Goal: Task Accomplishment & Management: Use online tool/utility

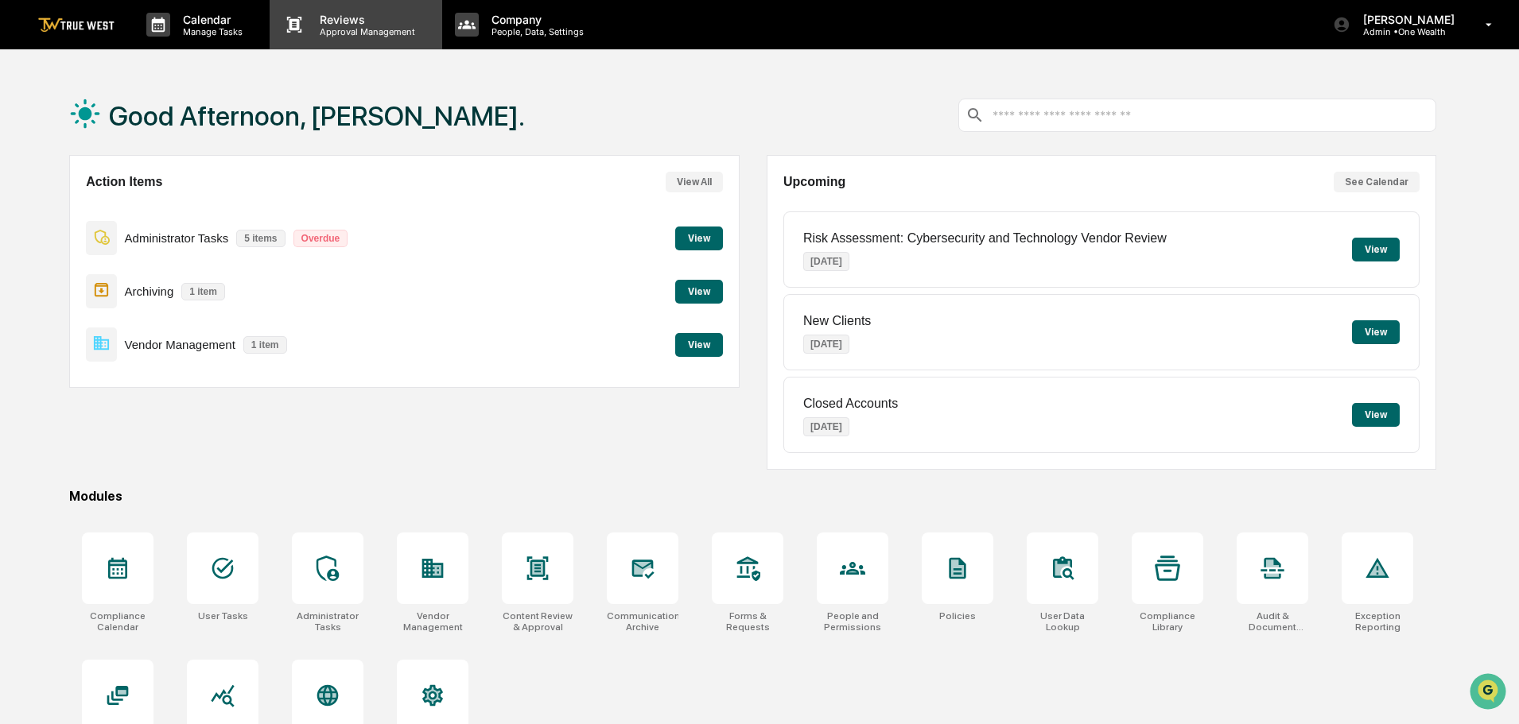
click at [340, 27] on p "Approval Management" at bounding box center [365, 31] width 116 height 11
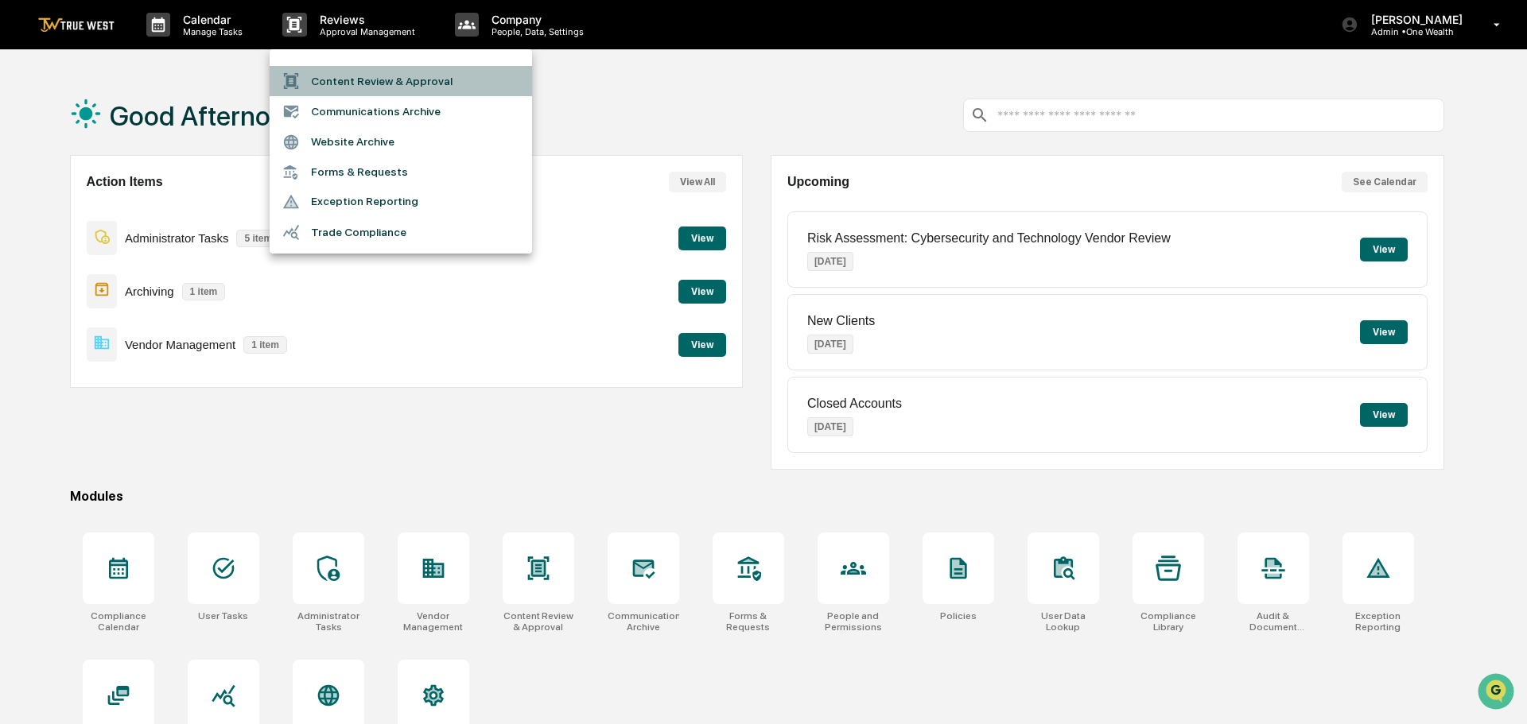
click at [336, 84] on li "Content Review & Approval" at bounding box center [401, 81] width 262 height 30
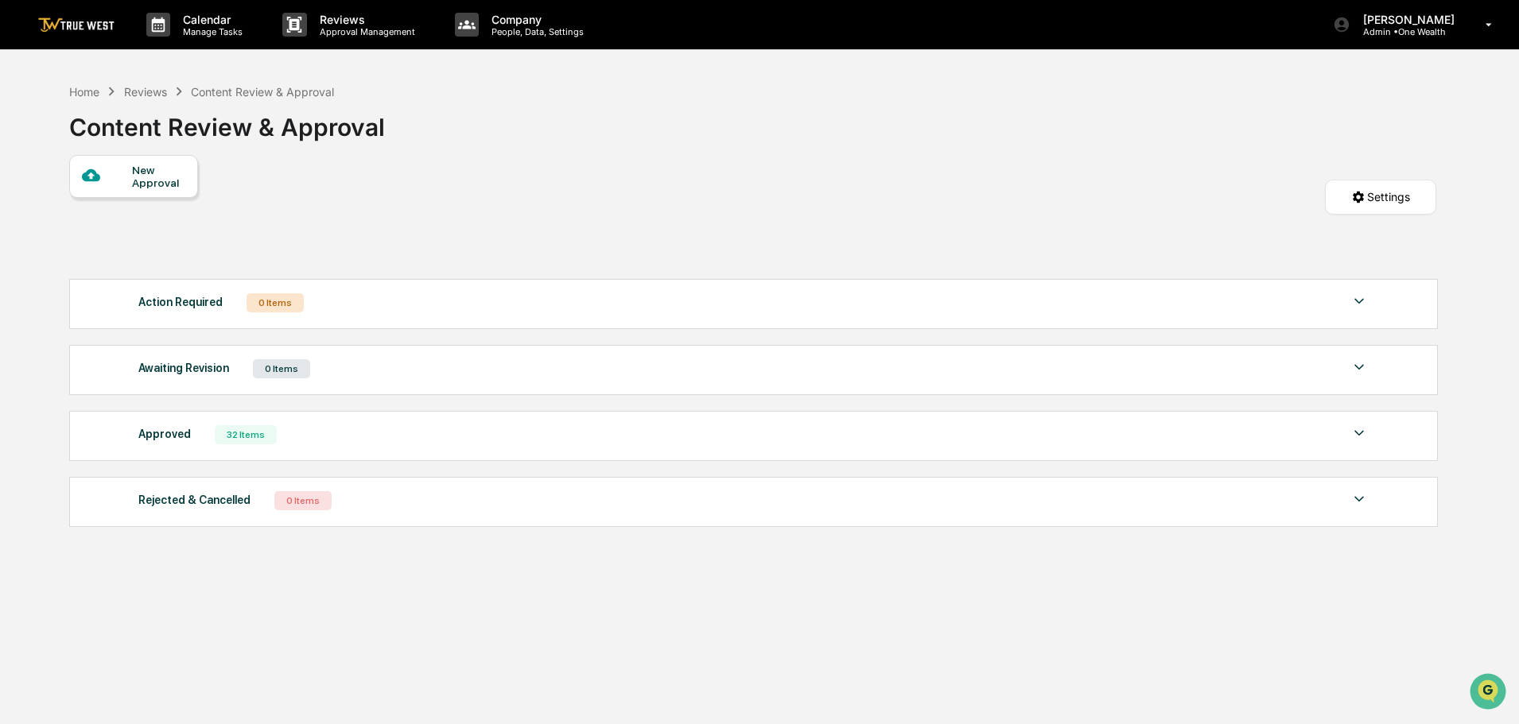
click at [144, 174] on div "New Approval" at bounding box center [158, 176] width 53 height 25
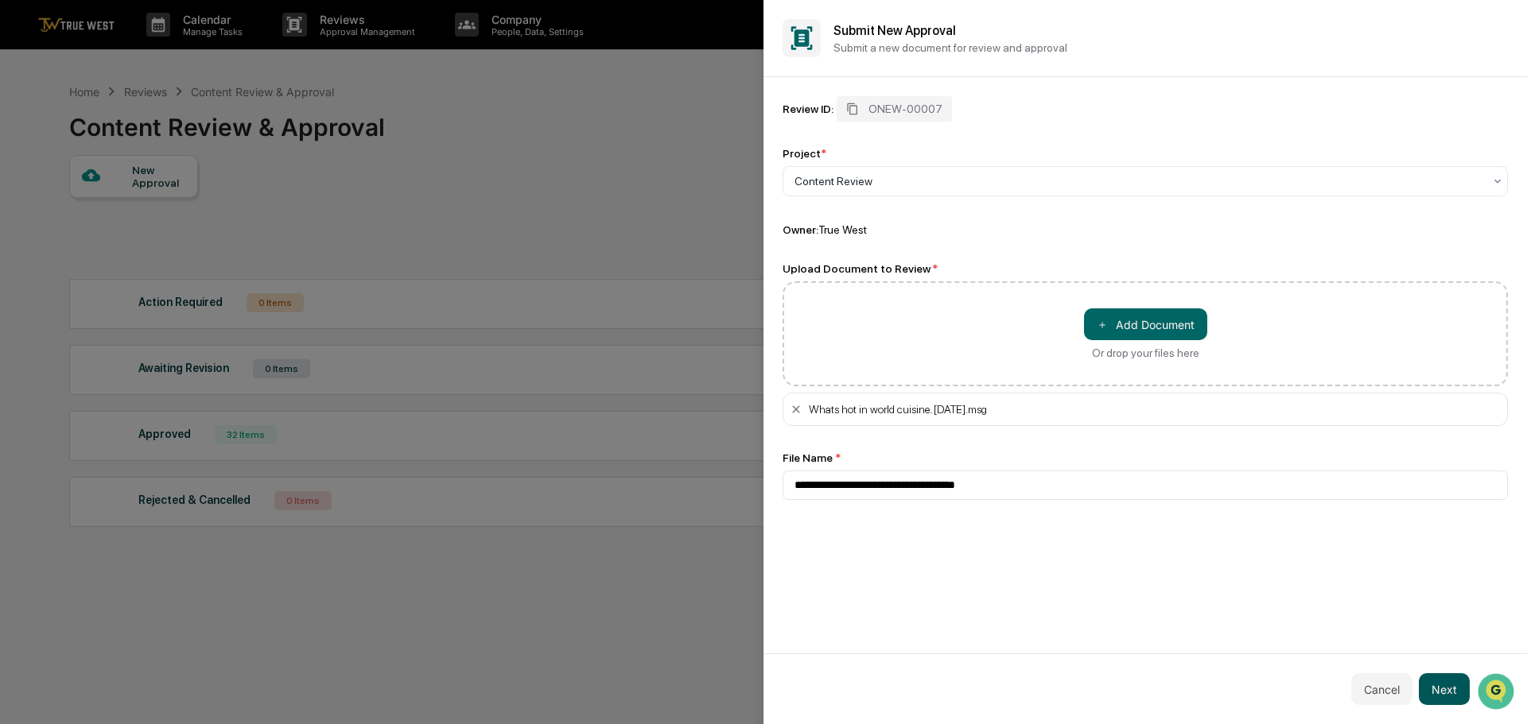
click at [1443, 689] on button "Next" at bounding box center [1443, 689] width 51 height 32
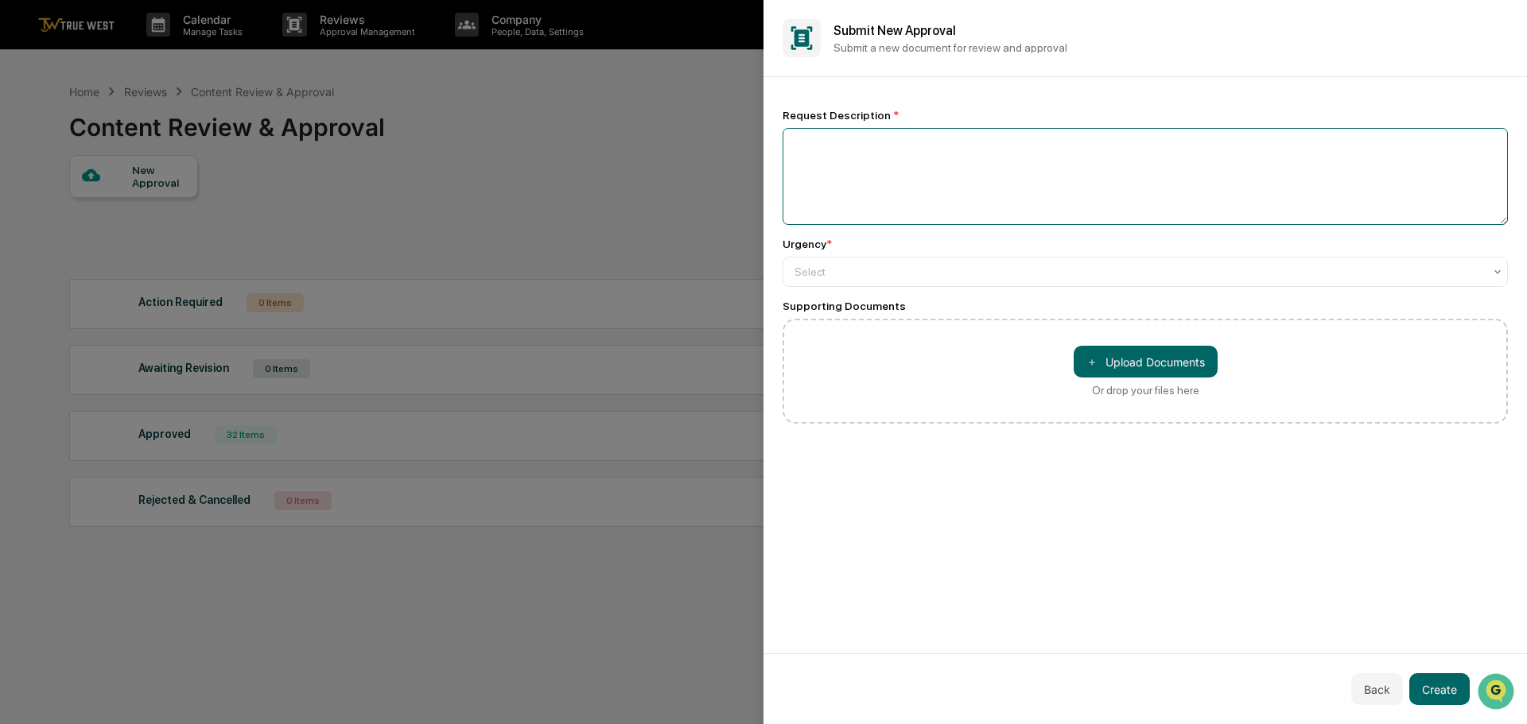
click at [796, 149] on textarea at bounding box center [1144, 176] width 725 height 97
type textarea "**********"
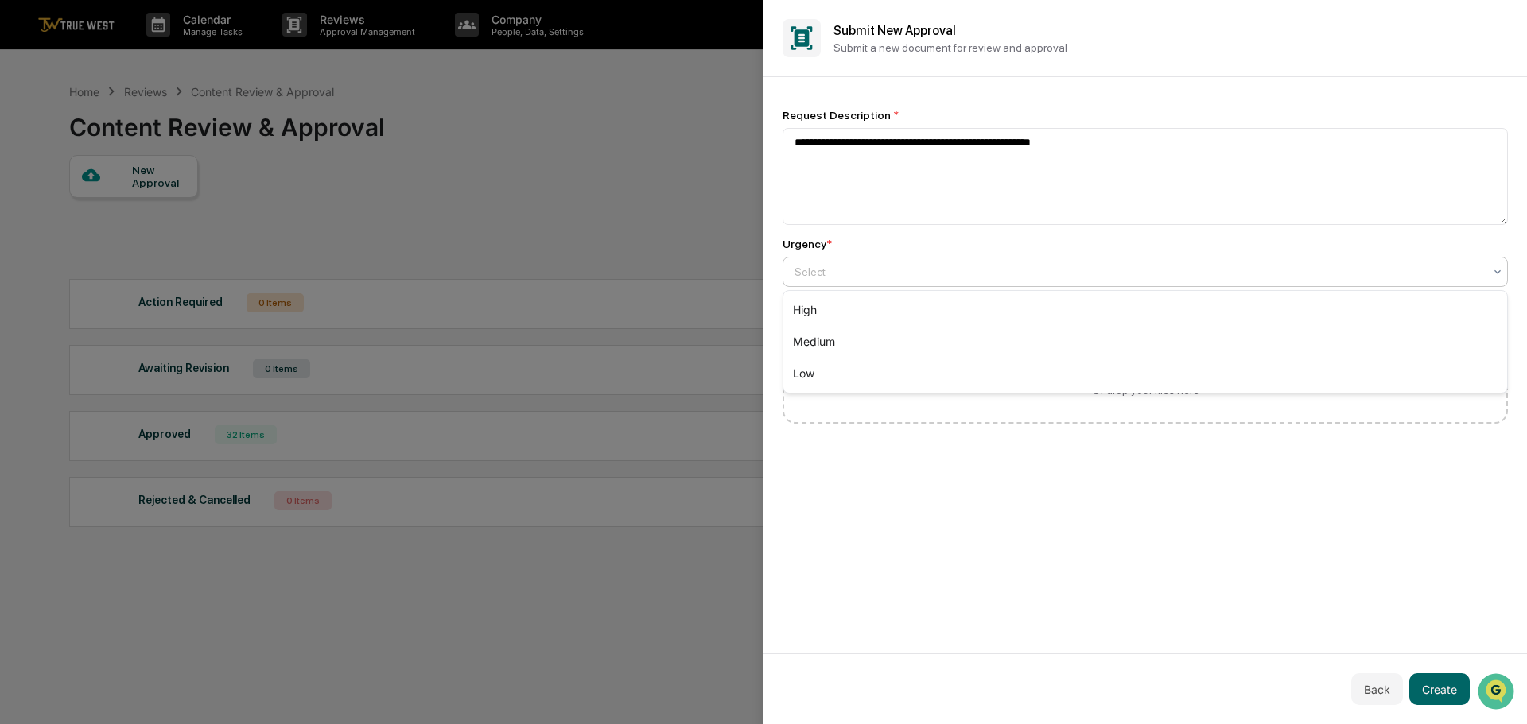
click at [825, 268] on div at bounding box center [1138, 272] width 689 height 16
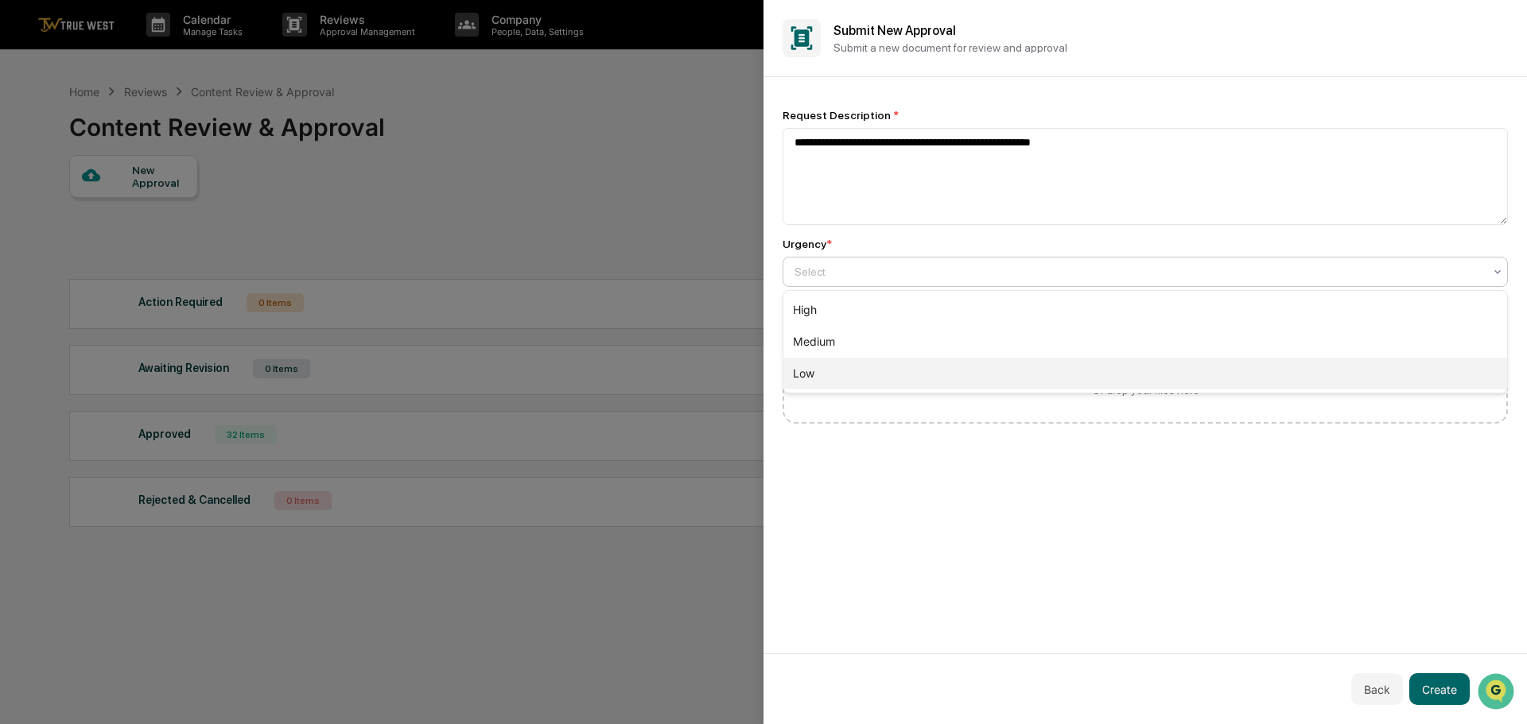
click at [804, 370] on div "Low" at bounding box center [1145, 374] width 724 height 32
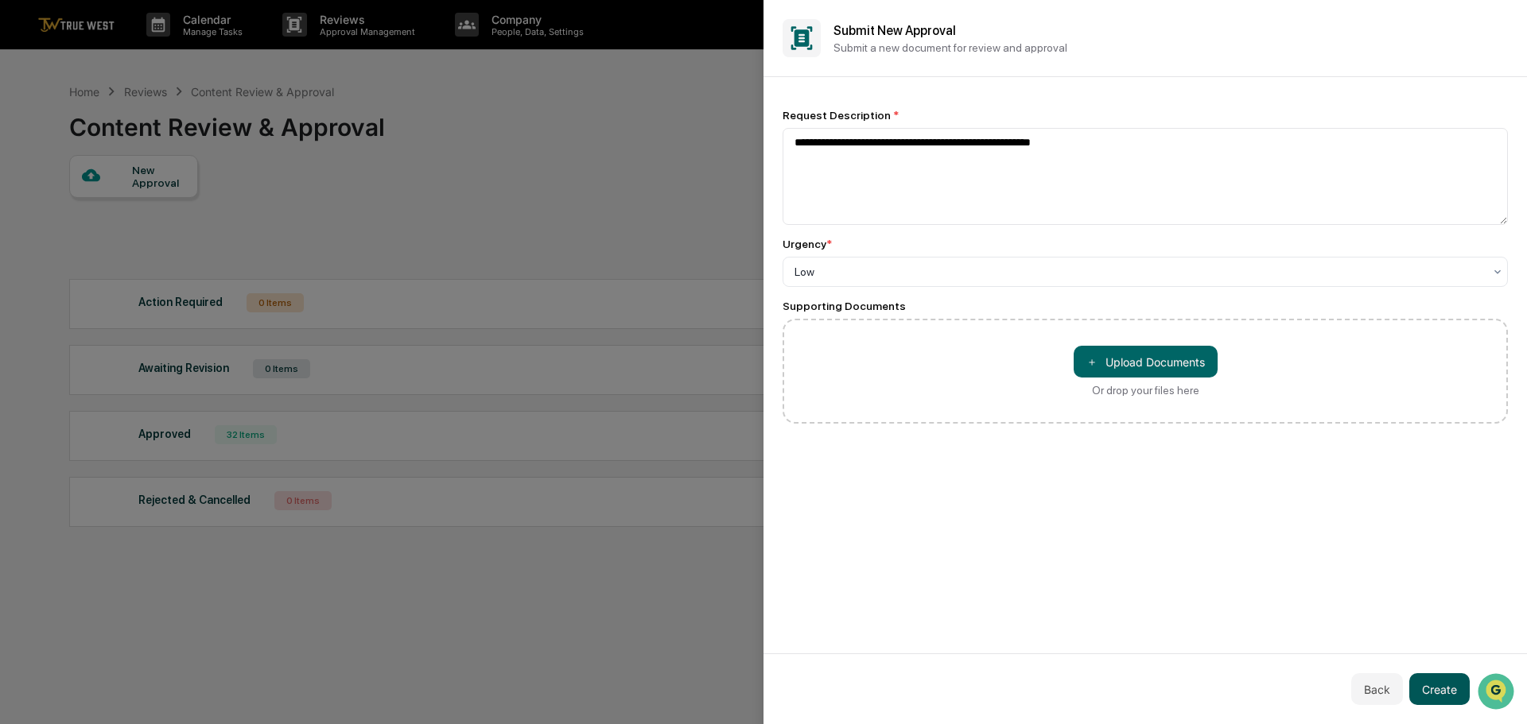
click at [1431, 684] on button "Create" at bounding box center [1439, 689] width 60 height 32
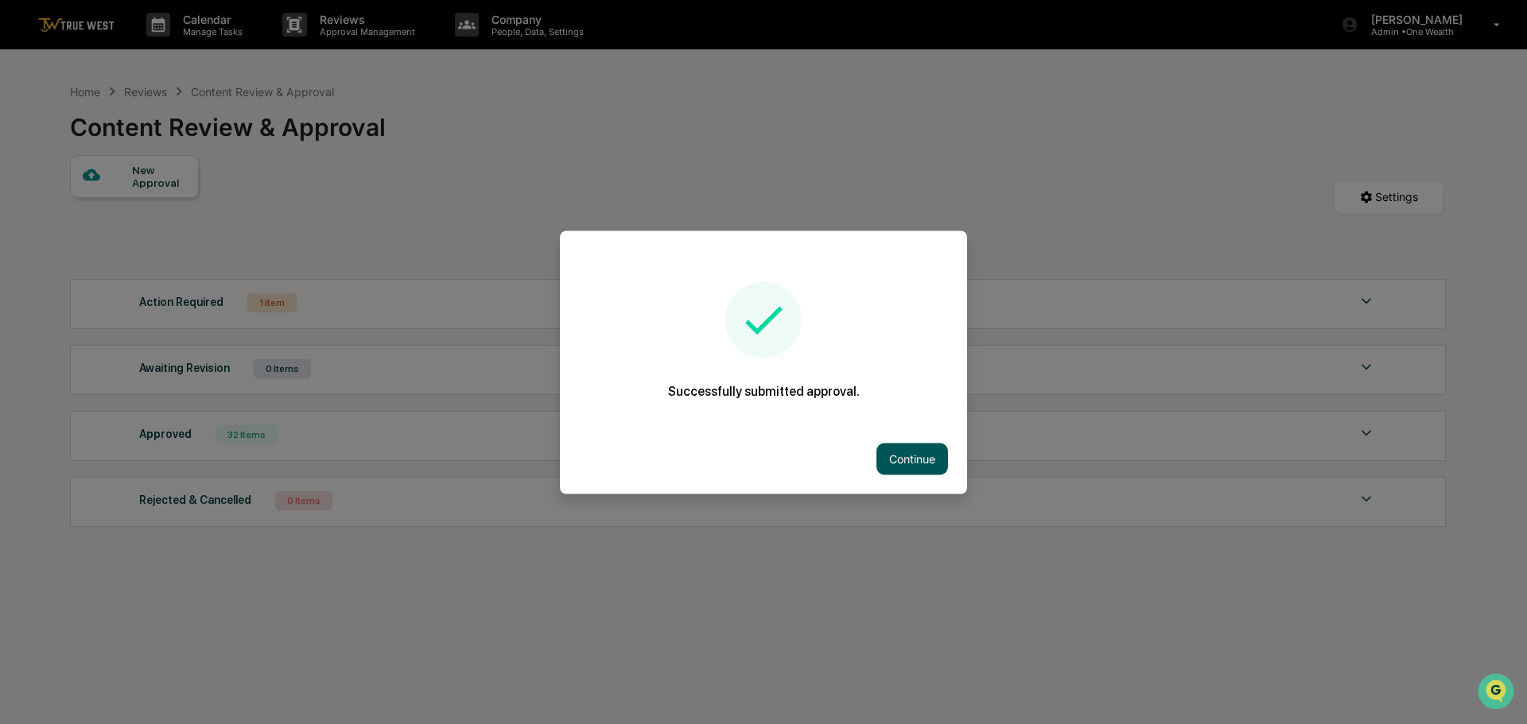
click at [894, 452] on button "Continue" at bounding box center [912, 459] width 72 height 32
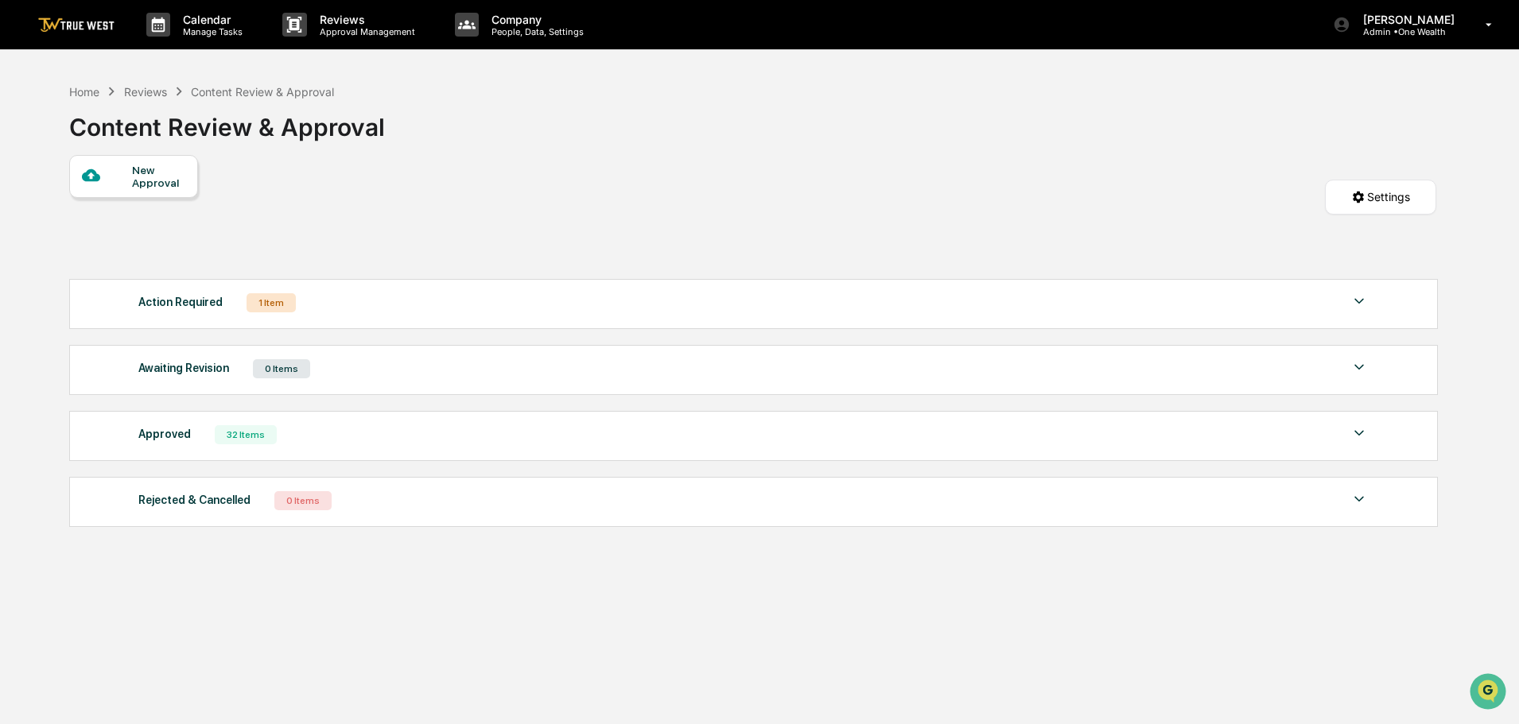
click at [1358, 302] on img at bounding box center [1358, 301] width 19 height 19
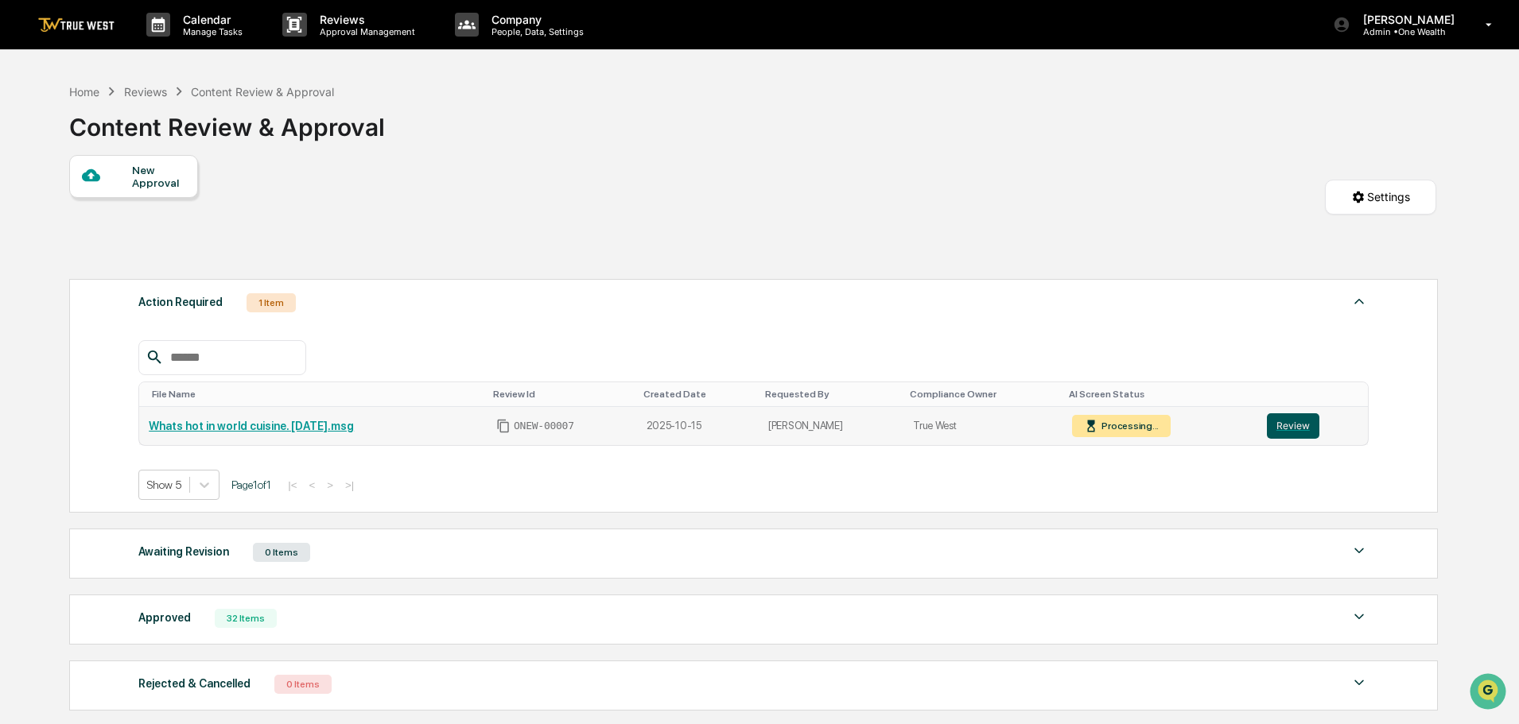
click at [1290, 421] on button "Review" at bounding box center [1293, 425] width 52 height 25
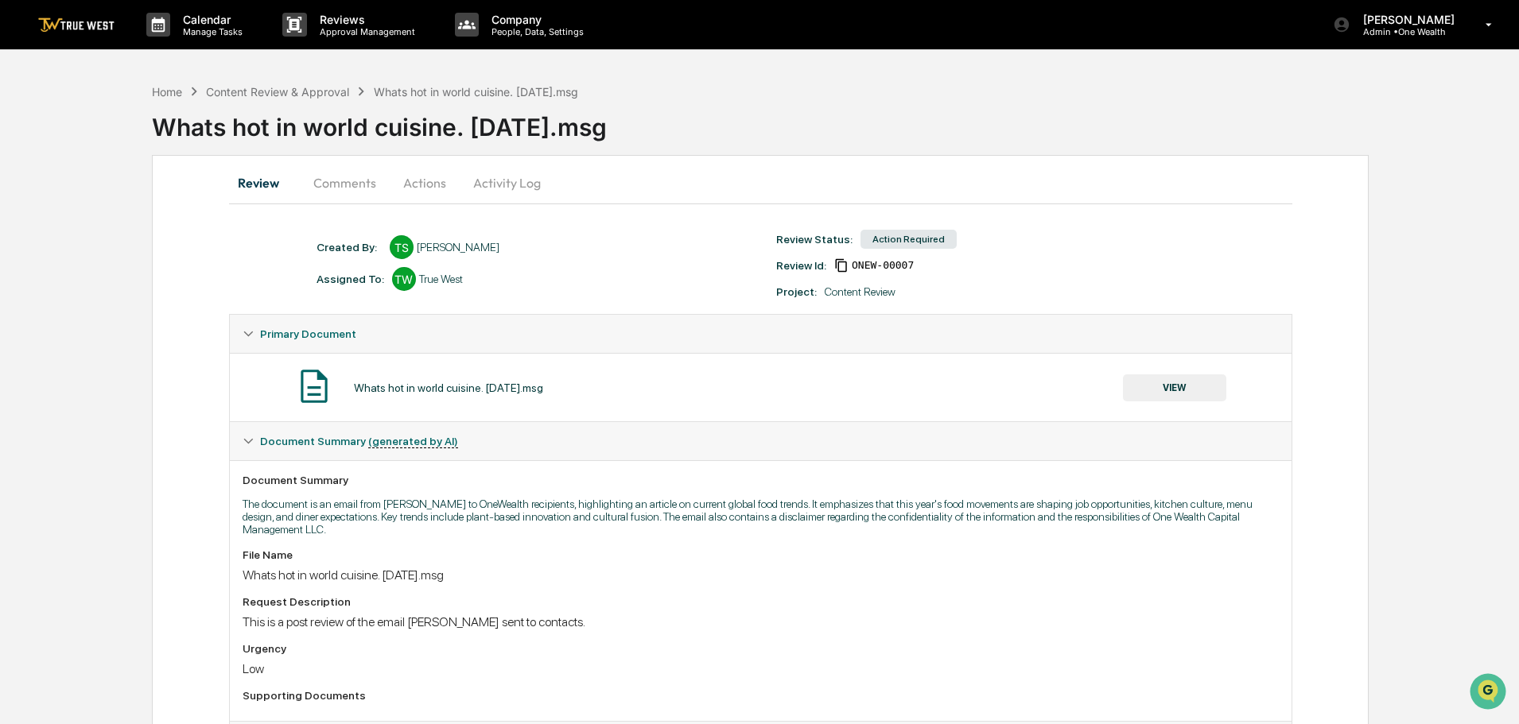
click at [421, 182] on button "Actions" at bounding box center [425, 183] width 72 height 38
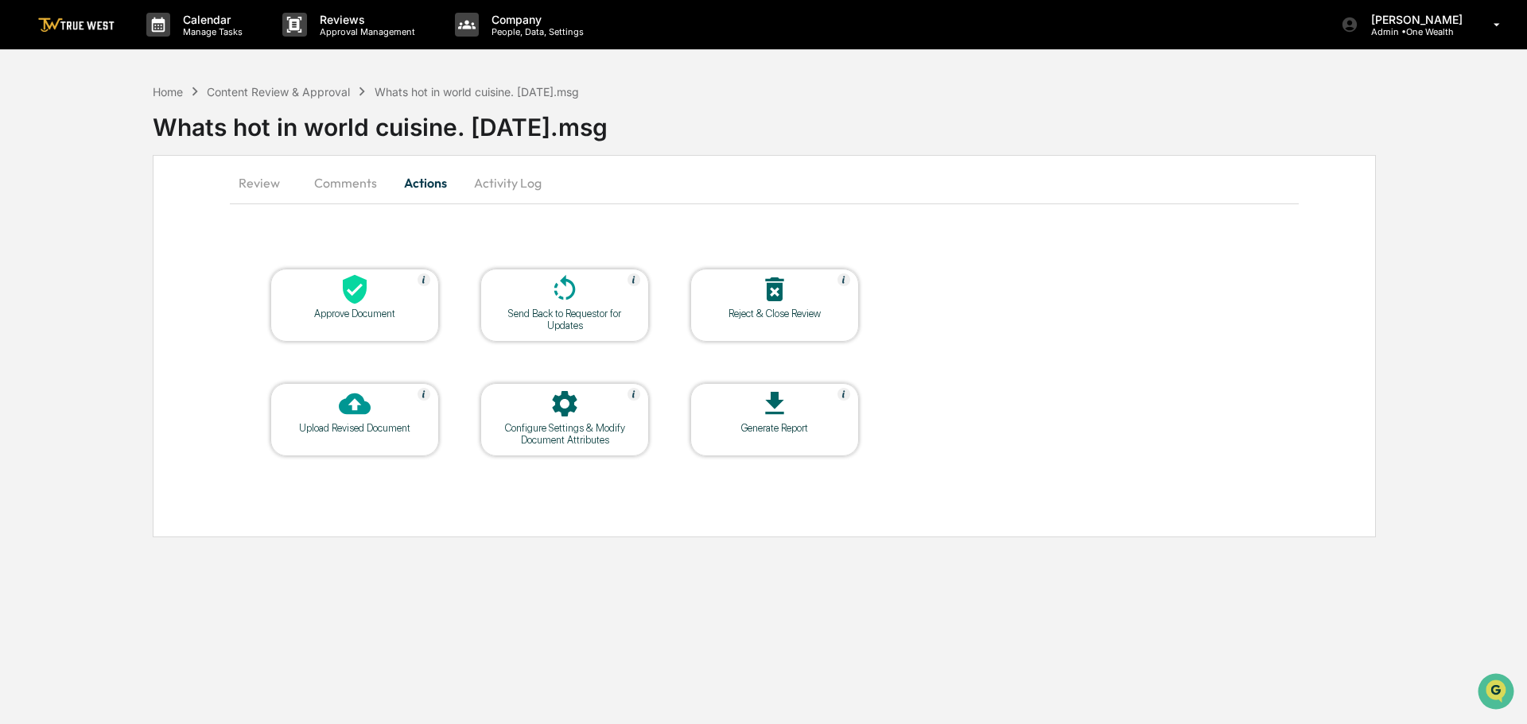
click at [359, 291] on icon at bounding box center [355, 289] width 24 height 29
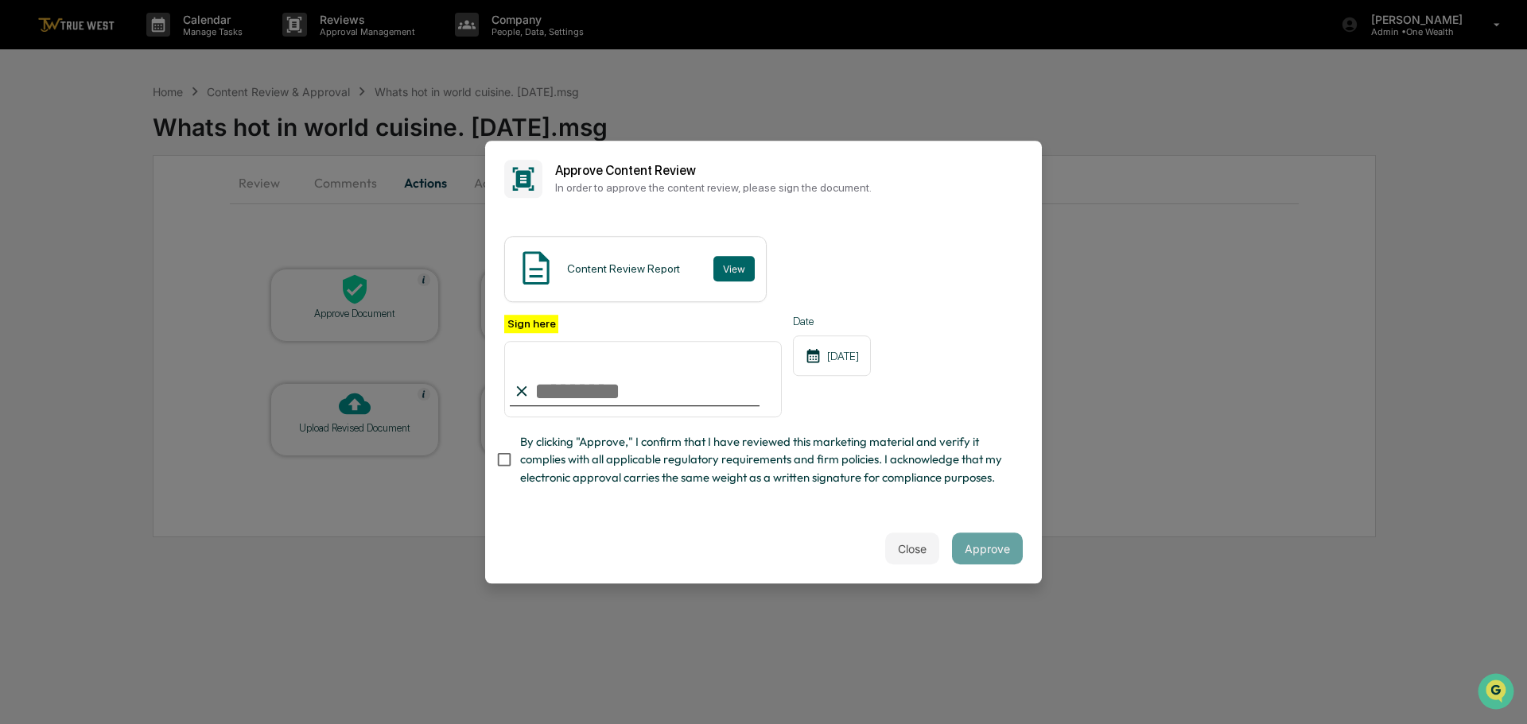
click at [601, 368] on input "Sign here" at bounding box center [642, 379] width 277 height 76
type input "**********"
click at [723, 256] on button "View" at bounding box center [733, 268] width 41 height 25
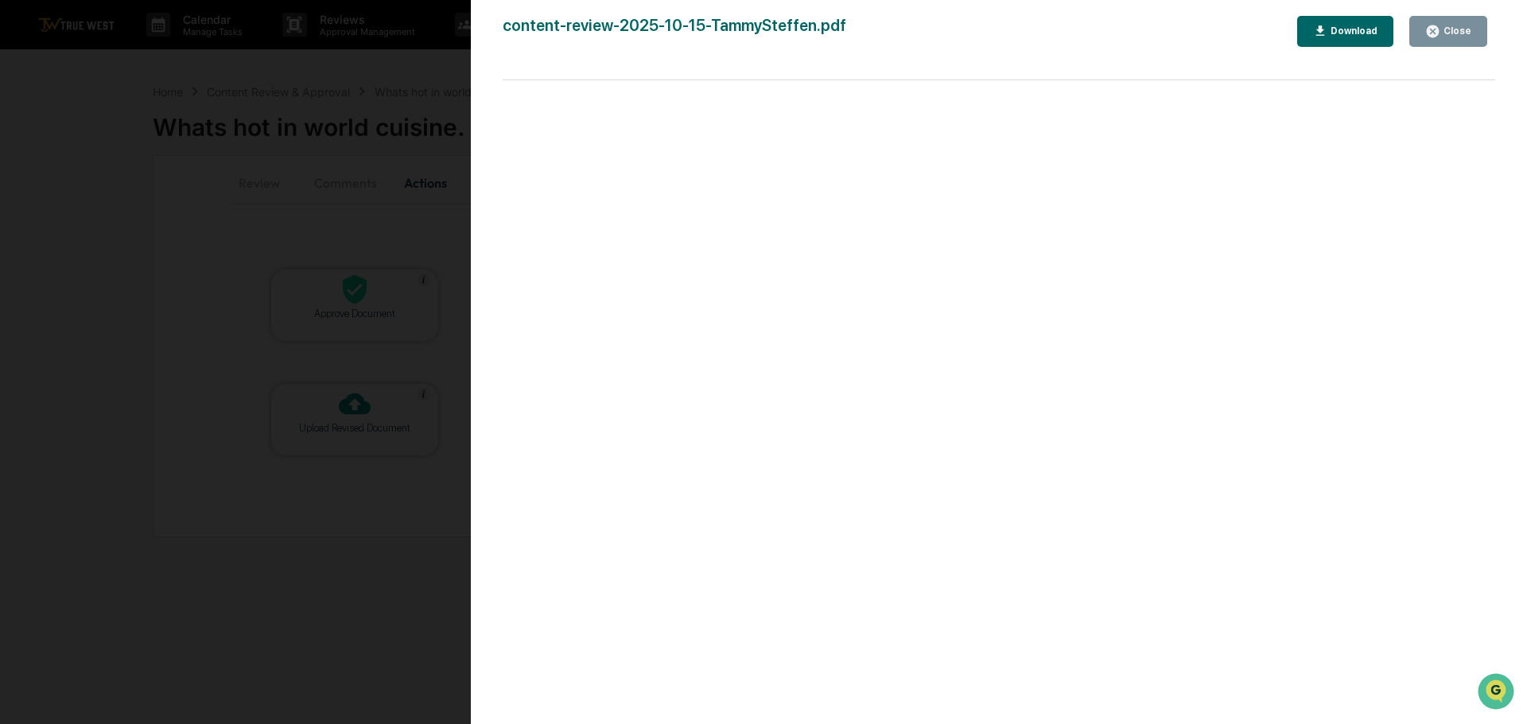
click at [377, 73] on div "Version History [DATE] 07:59 PM [PERSON_NAME] content-review-2025-10-15-TammySt…" at bounding box center [763, 362] width 1527 height 724
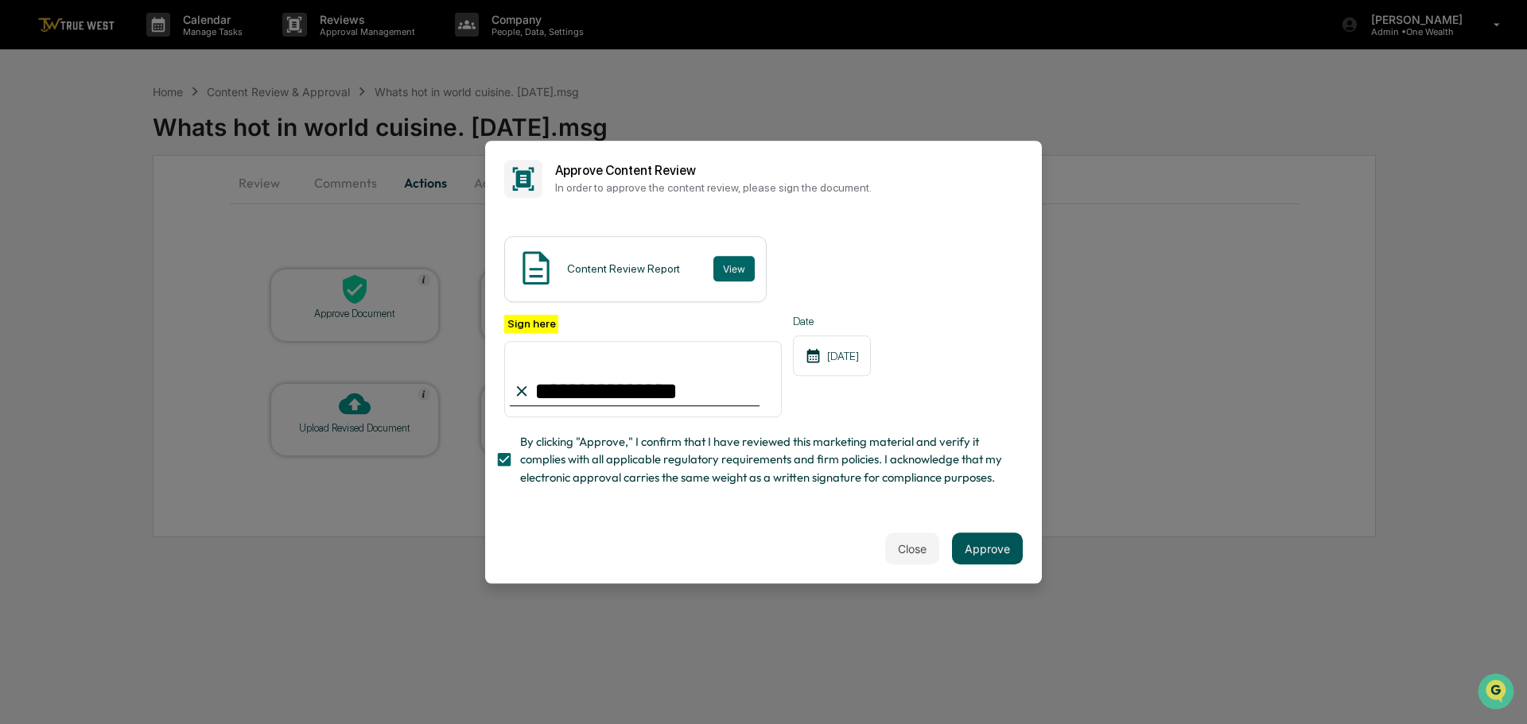
click at [989, 551] on button "Approve" at bounding box center [987, 549] width 71 height 32
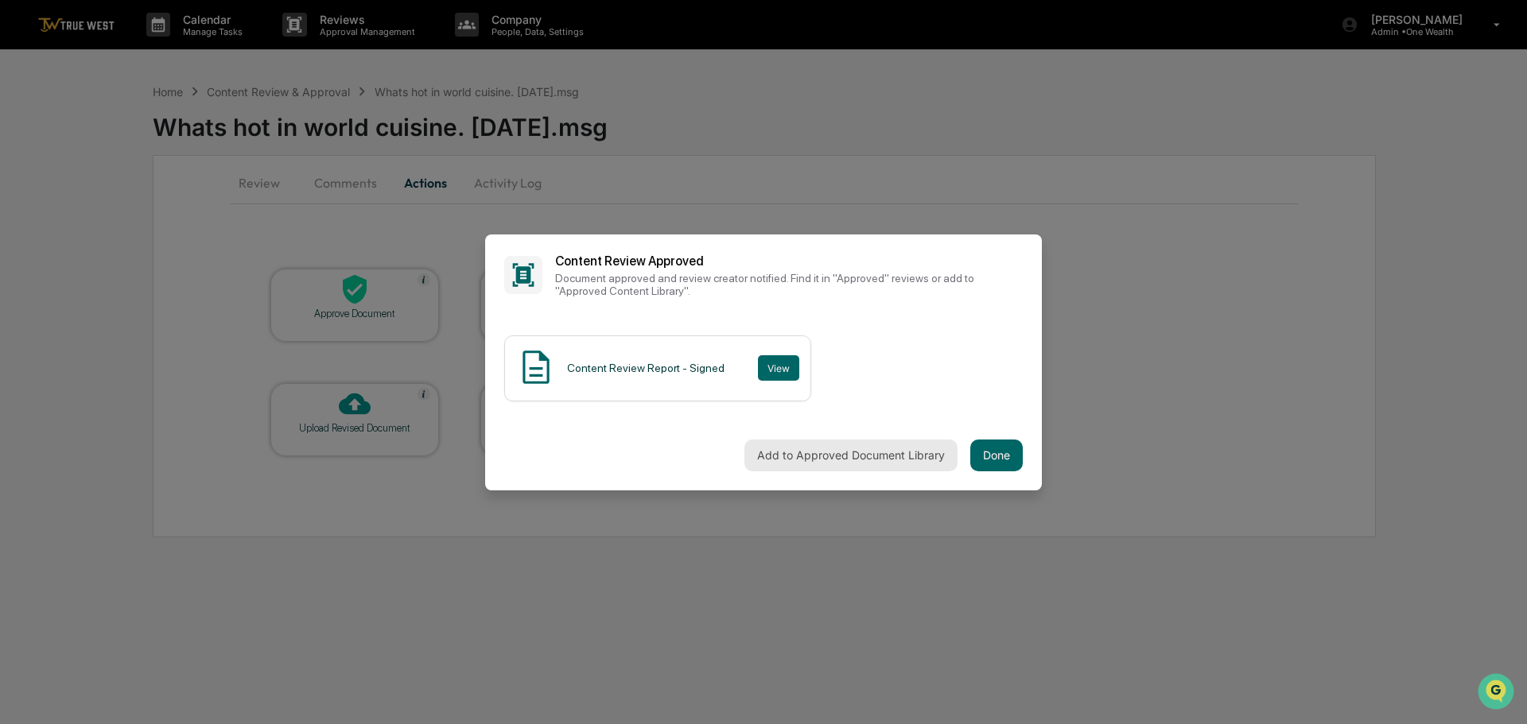
click at [857, 448] on button "Add to Approved Document Library" at bounding box center [850, 456] width 213 height 32
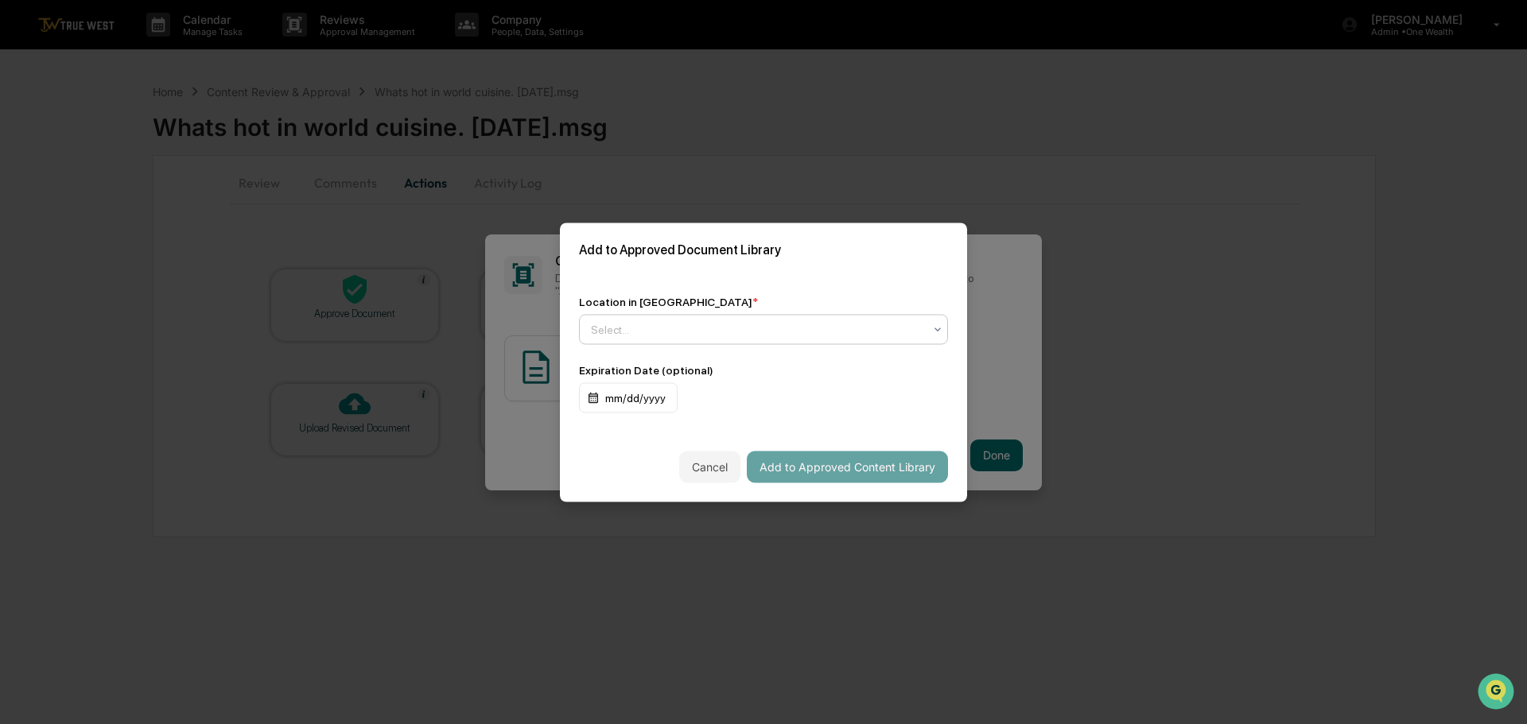
click at [773, 324] on div at bounding box center [757, 329] width 332 height 16
click at [689, 390] on div "↳ Marketing and Advertisements" at bounding box center [759, 395] width 359 height 32
click at [832, 465] on button "Add to Approved Content Library" at bounding box center [847, 467] width 201 height 32
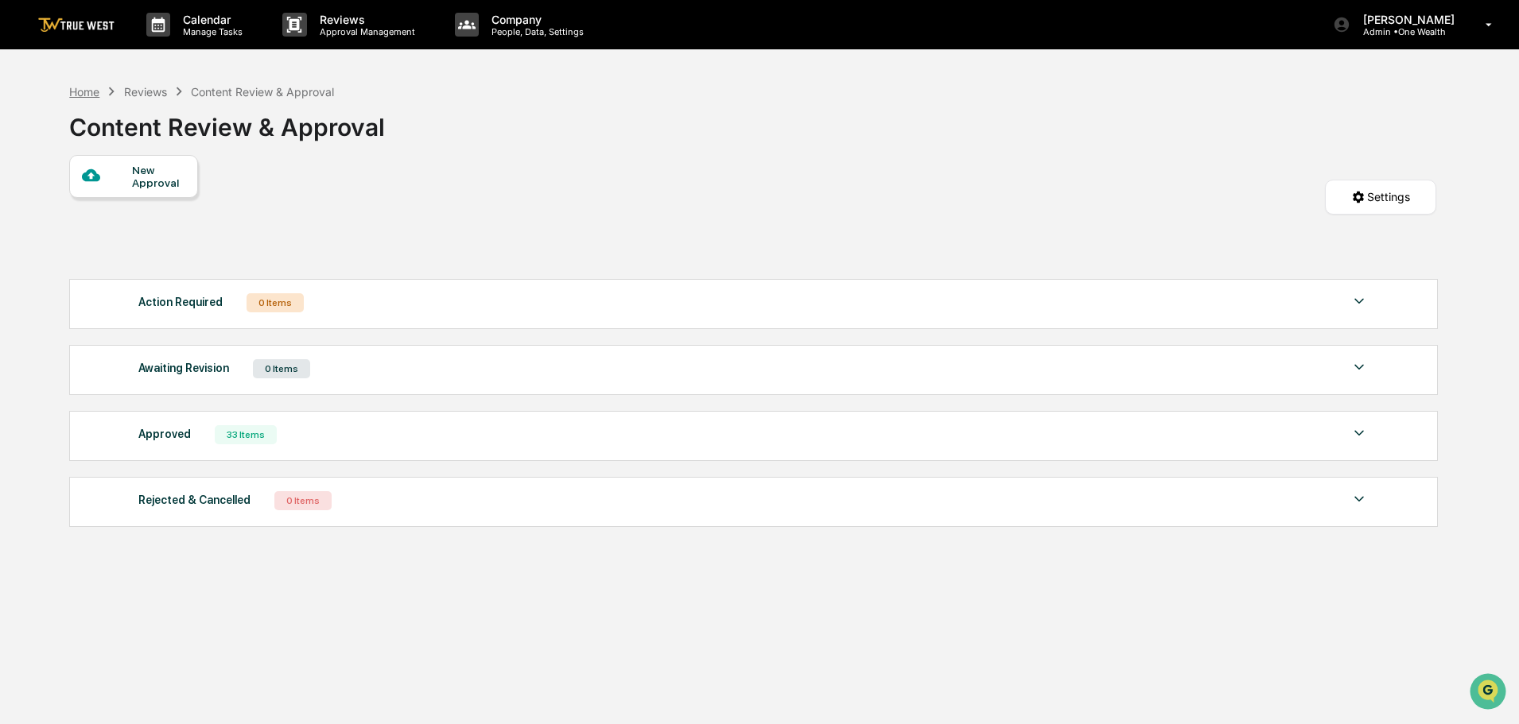
click at [82, 91] on div "Home" at bounding box center [84, 92] width 30 height 14
